Goal: Task Accomplishment & Management: Manage account settings

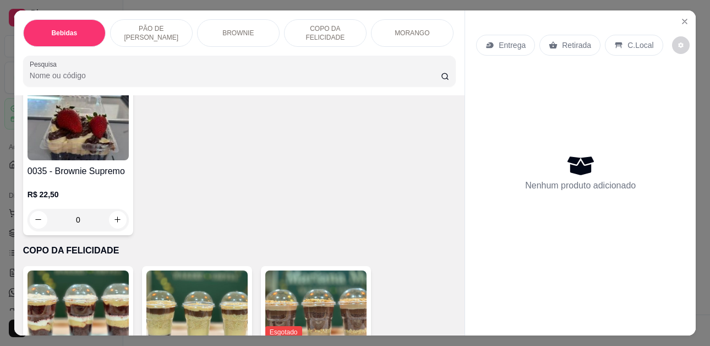
scroll to position [1046, 0]
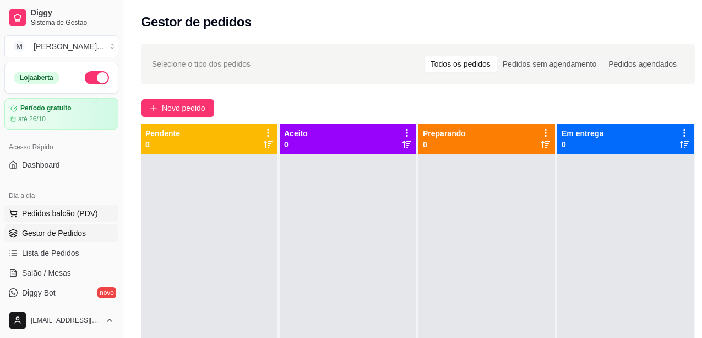
click at [63, 213] on span "Pedidos balcão (PDV)" at bounding box center [60, 213] width 76 height 11
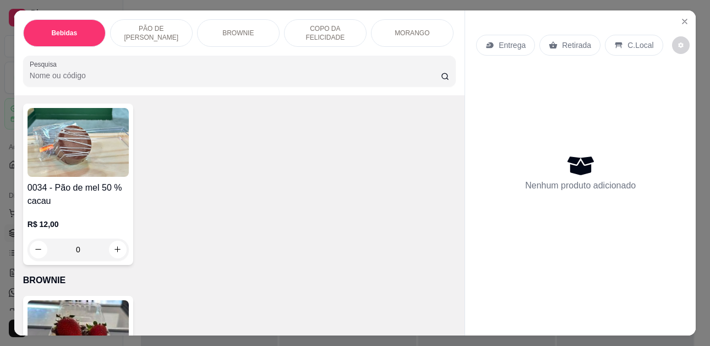
scroll to position [991, 0]
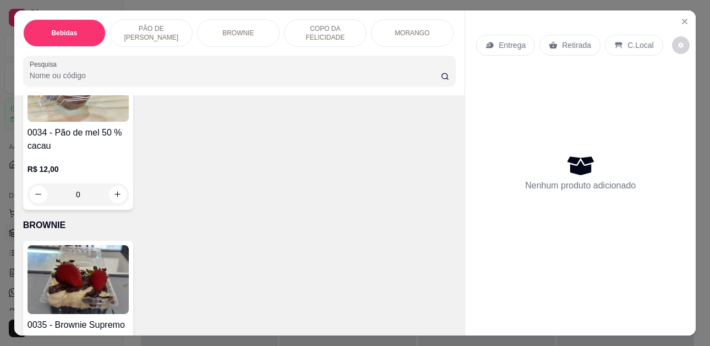
click at [102, 194] on input "0" at bounding box center [78, 194] width 62 height 22
click at [109, 196] on button "increase-product-quantity" at bounding box center [118, 195] width 18 height 18
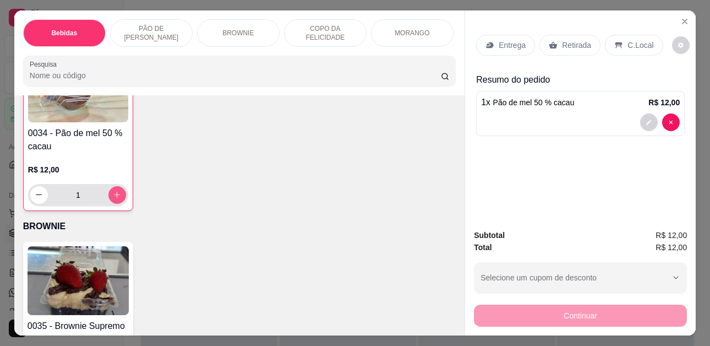
type input "1"
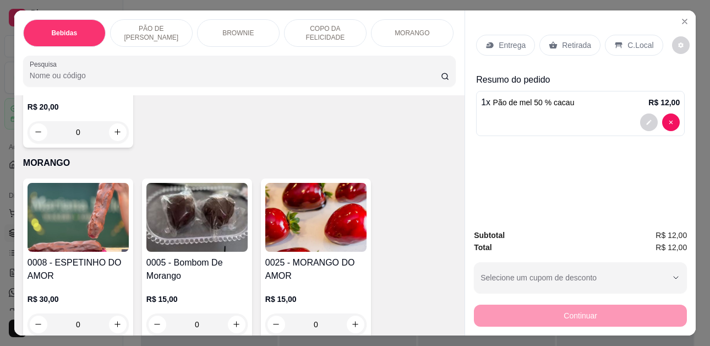
scroll to position [2203, 0]
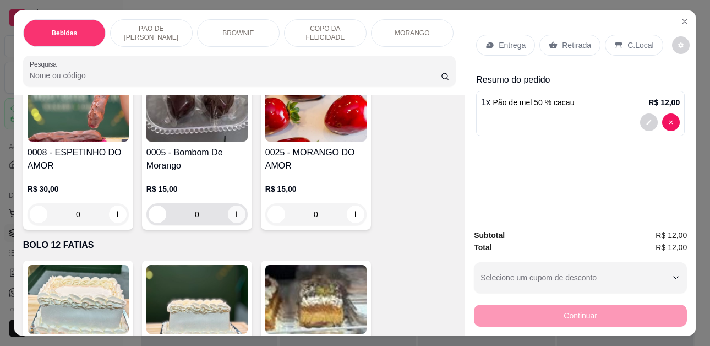
click at [232, 210] on icon "increase-product-quantity" at bounding box center [236, 214] width 8 height 8
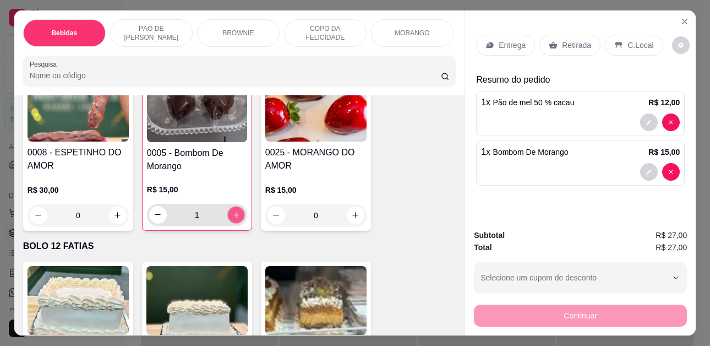
click at [232, 211] on icon "increase-product-quantity" at bounding box center [236, 215] width 8 height 8
type input "2"
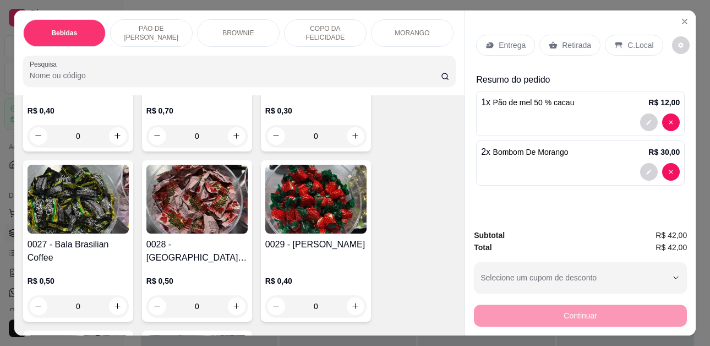
scroll to position [2864, 0]
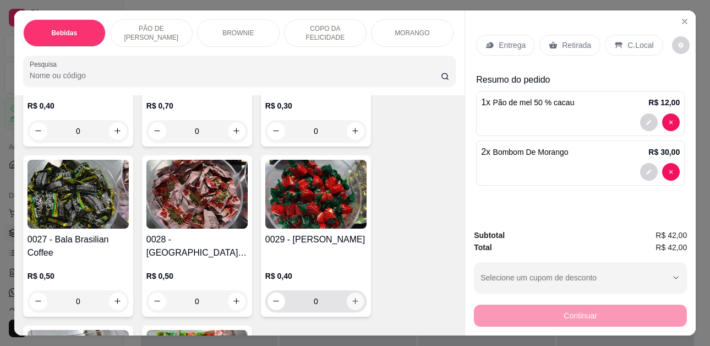
click at [347, 292] on button "increase-product-quantity" at bounding box center [356, 301] width 18 height 18
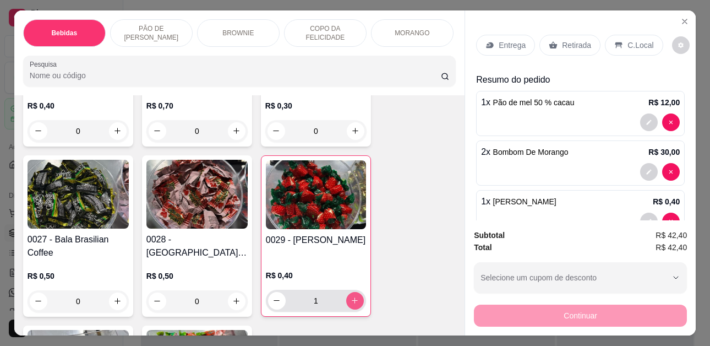
click at [351, 296] on icon "increase-product-quantity" at bounding box center [355, 300] width 8 height 8
type input "4"
click at [628, 45] on p "C.Local" at bounding box center [641, 45] width 26 height 11
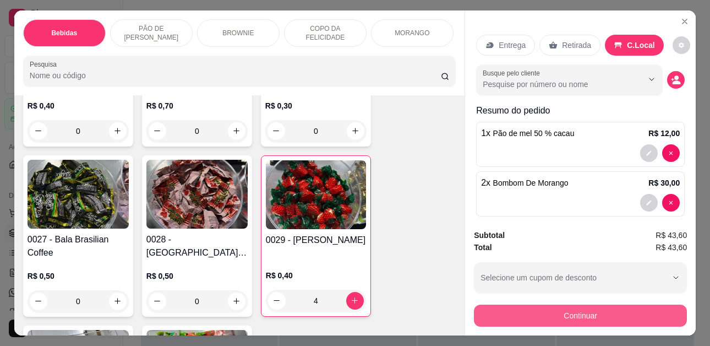
click at [616, 309] on button "Continuar" at bounding box center [580, 315] width 213 height 22
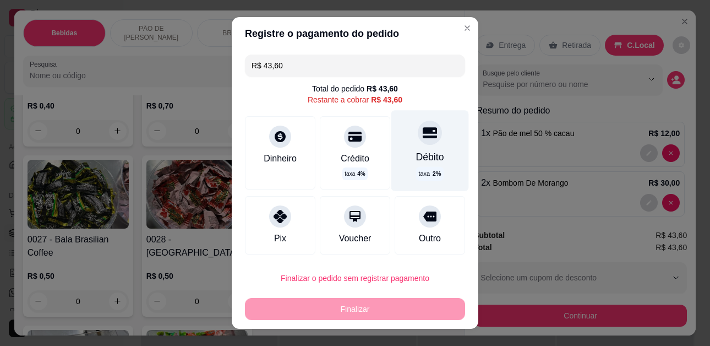
click at [403, 149] on div "Débito taxa 2 %" at bounding box center [430, 151] width 78 height 80
type input "R$ 0,00"
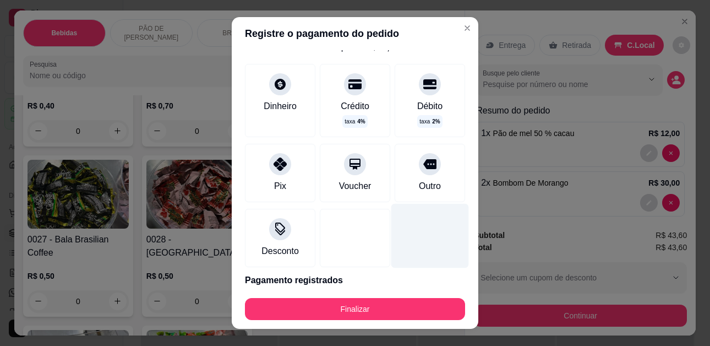
scroll to position [0, 0]
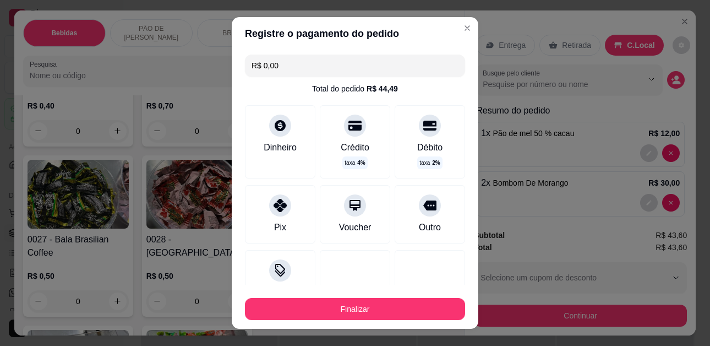
click at [364, 320] on footer "Finalizar" at bounding box center [355, 307] width 247 height 44
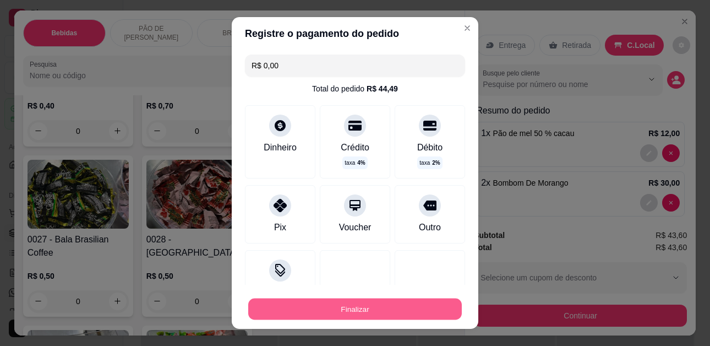
click at [363, 307] on button "Finalizar" at bounding box center [355, 308] width 214 height 21
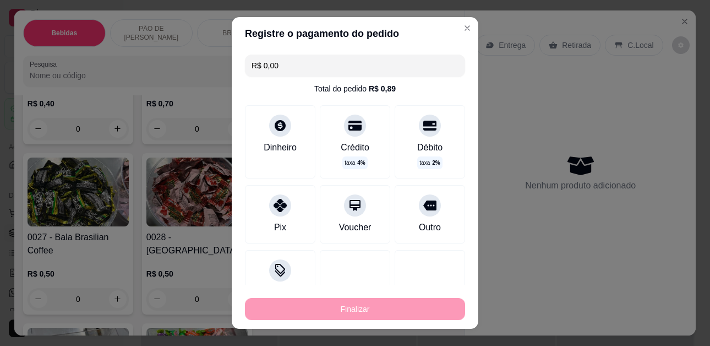
type input "0"
type input "-R$ 43,60"
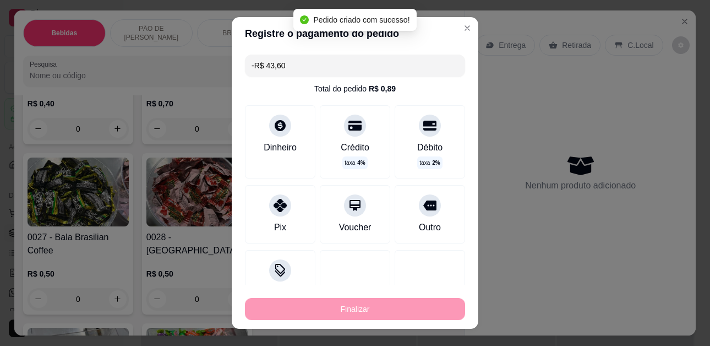
scroll to position [2862, 0]
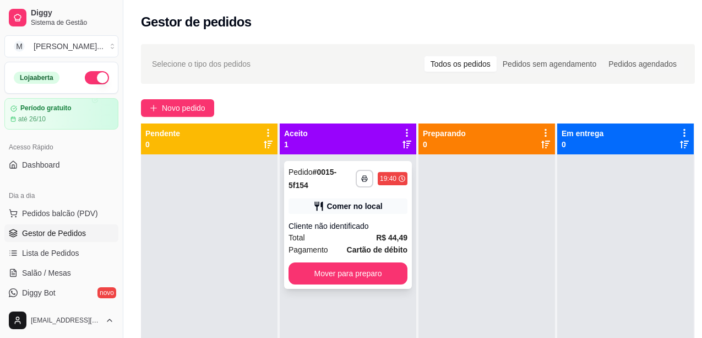
click at [349, 204] on div "Comer no local" at bounding box center [348, 205] width 119 height 15
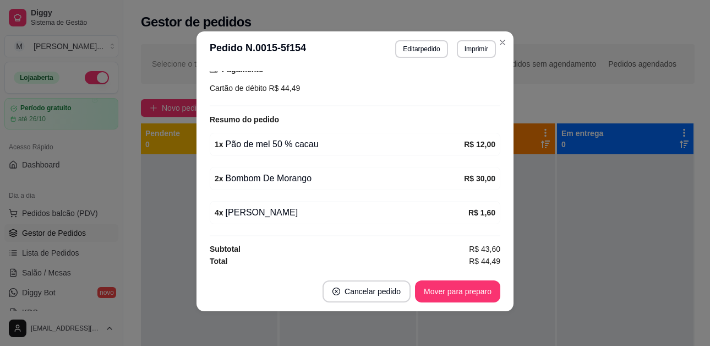
scroll to position [2, 0]
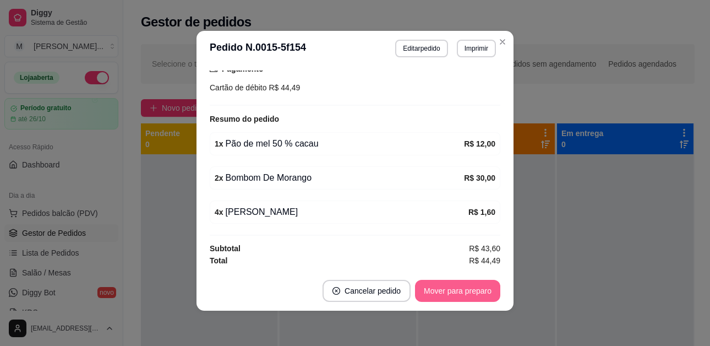
click at [440, 290] on button "Mover para preparo" at bounding box center [457, 291] width 85 height 22
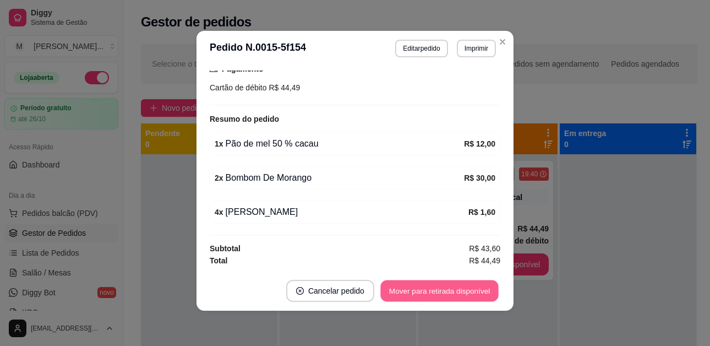
click at [478, 284] on button "Mover para retirada disponível" at bounding box center [439, 290] width 118 height 21
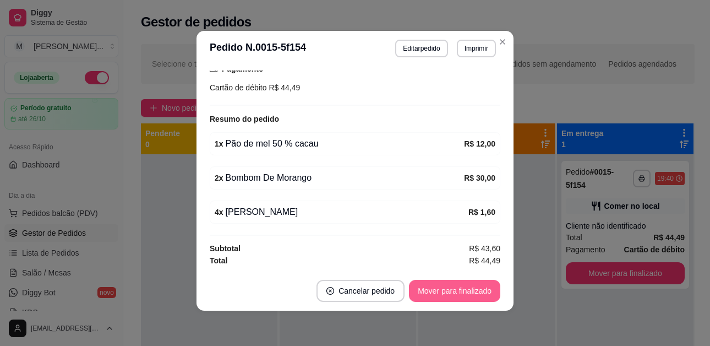
click at [475, 289] on button "Mover para finalizado" at bounding box center [454, 291] width 91 height 22
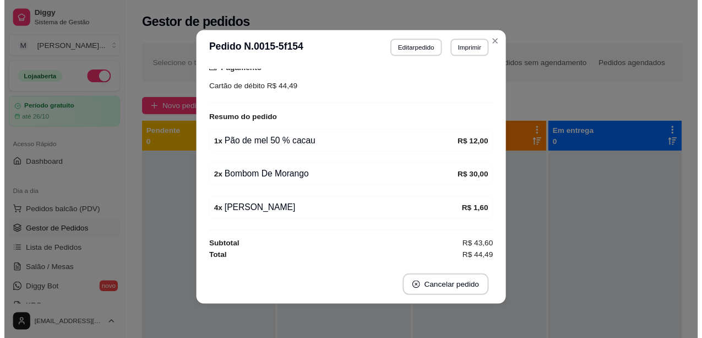
scroll to position [110, 0]
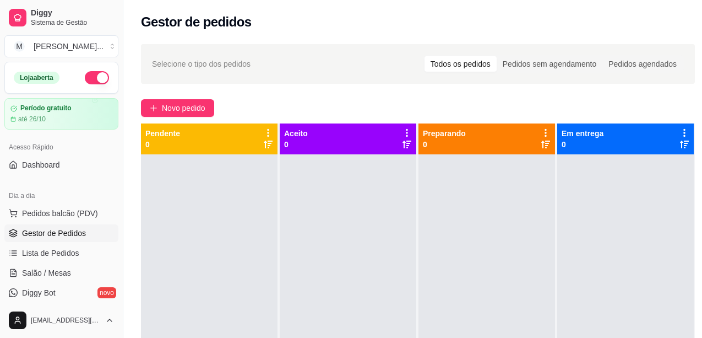
click at [502, 30] on div "Gestor de pedidos" at bounding box center [418, 22] width 554 height 18
